Goal: Task Accomplishment & Management: Manage account settings

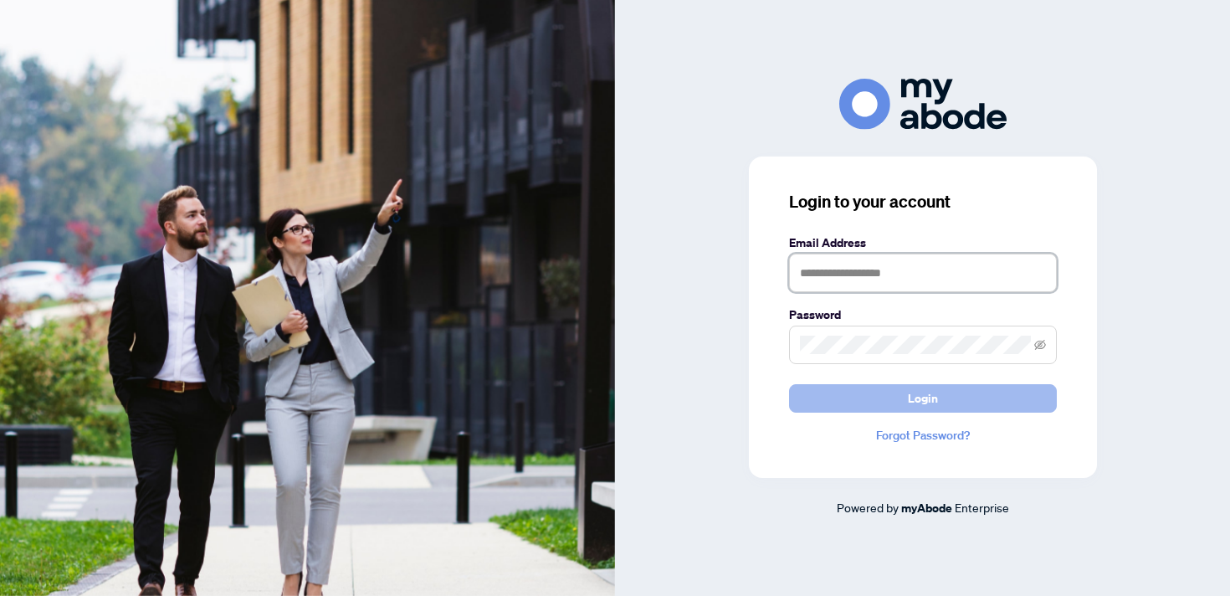
type input "**********"
click at [910, 398] on span "Login" at bounding box center [923, 398] width 30 height 27
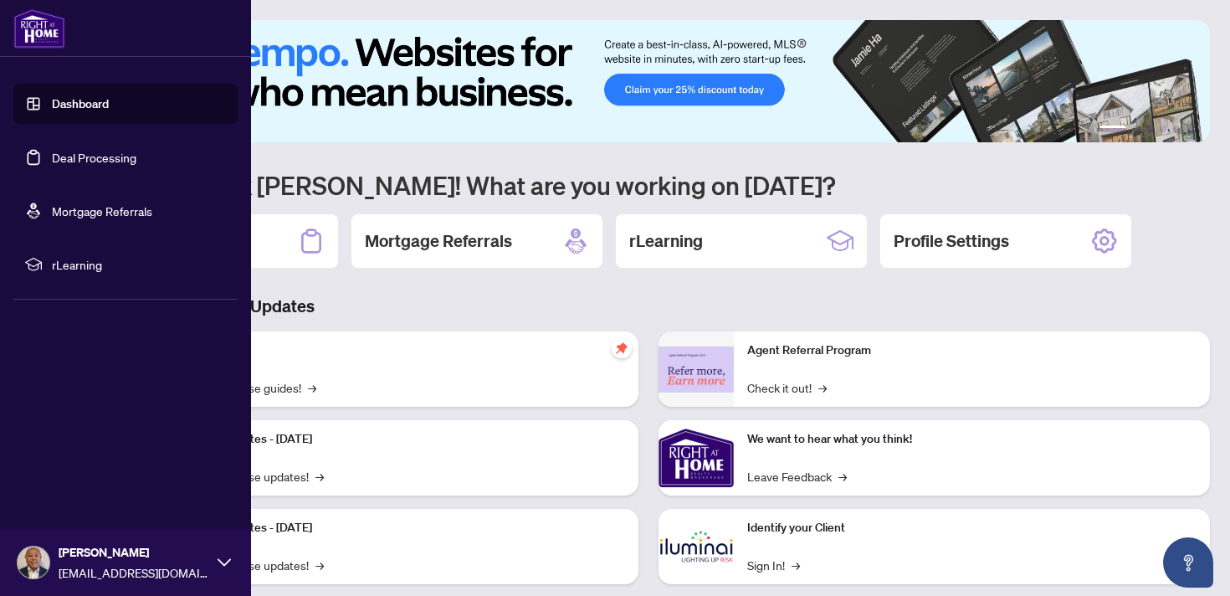
click at [52, 99] on link "Dashboard" at bounding box center [80, 103] width 57 height 15
click at [52, 162] on link "Deal Processing" at bounding box center [94, 157] width 85 height 15
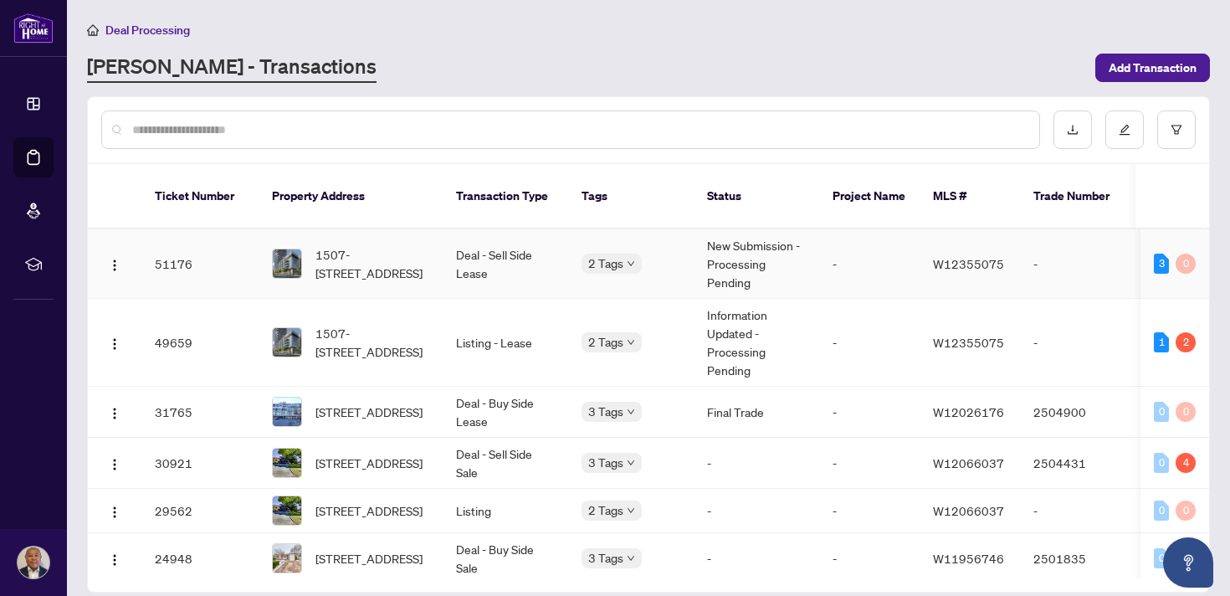
click at [432, 251] on td "1507-[STREET_ADDRESS]" at bounding box center [351, 263] width 184 height 69
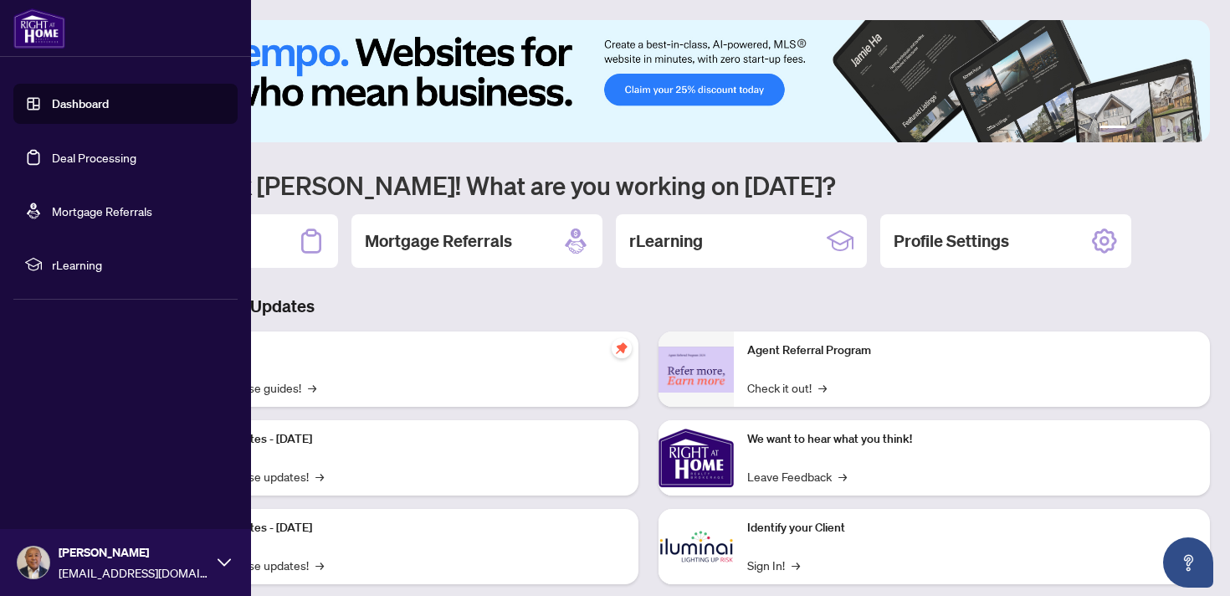
click at [52, 157] on link "Deal Processing" at bounding box center [94, 157] width 85 height 15
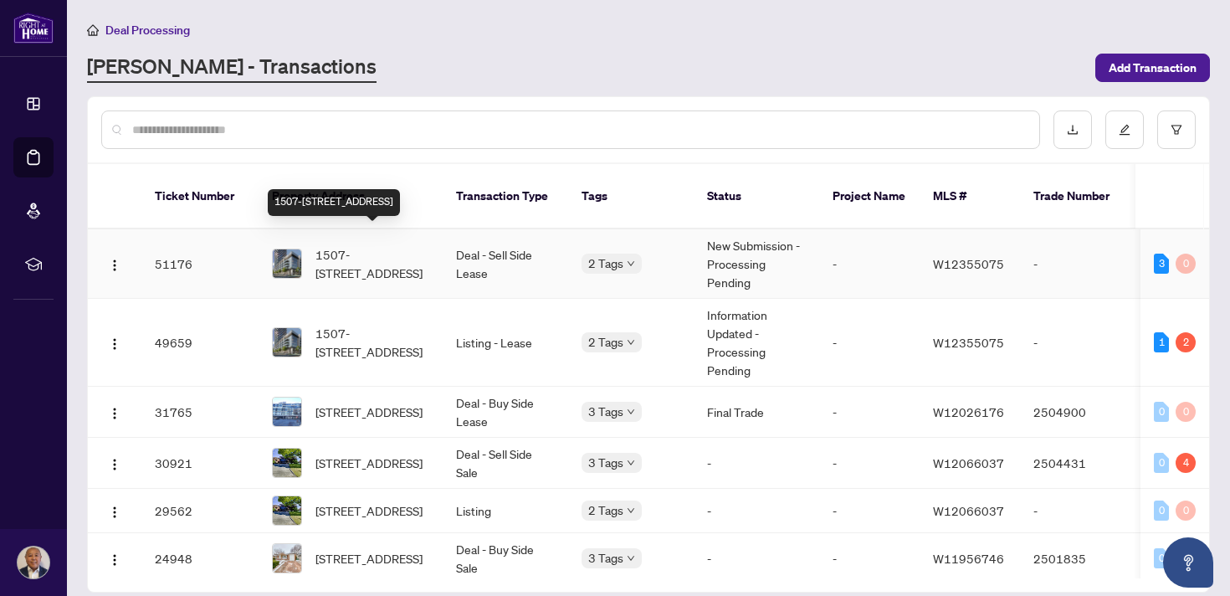
click at [393, 251] on span "1507-[STREET_ADDRESS]" at bounding box center [373, 263] width 114 height 37
